Goal: Task Accomplishment & Management: Manage account settings

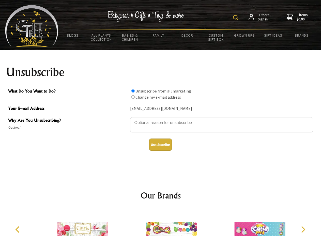
click at [236, 18] on img at bounding box center [235, 17] width 5 height 5
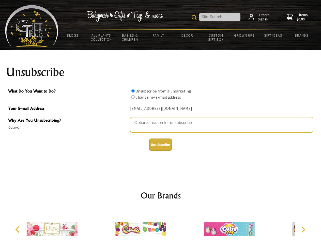
click at [160, 119] on textarea "Why Are You Unsubscribing?" at bounding box center [221, 124] width 183 height 15
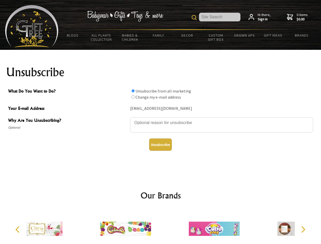
click at [133, 91] on input "What Do You Want to Do?" at bounding box center [132, 90] width 3 height 3
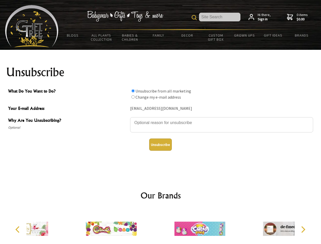
click at [133, 97] on input "What Do You Want to Do?" at bounding box center [132, 96] width 3 height 3
radio input "true"
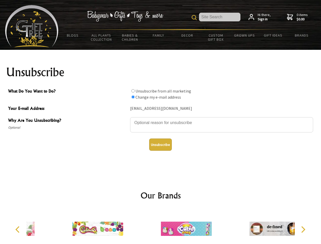
click at [160, 144] on button "Unsubscribe" at bounding box center [160, 144] width 23 height 12
click at [18, 229] on icon "Previous" at bounding box center [18, 229] width 7 height 7
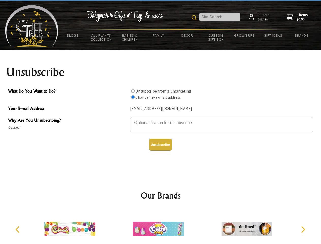
click at [303, 229] on icon "Next" at bounding box center [302, 229] width 7 height 7
